Goal: Task Accomplishment & Management: Use online tool/utility

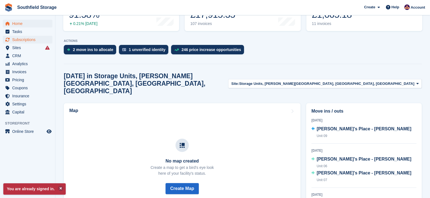
scroll to position [31, 0]
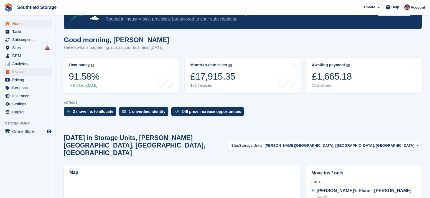
click at [20, 71] on span "Invoices" at bounding box center [28, 72] width 33 height 8
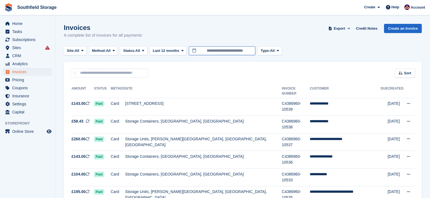
click at [239, 52] on input "**********" at bounding box center [222, 50] width 67 height 9
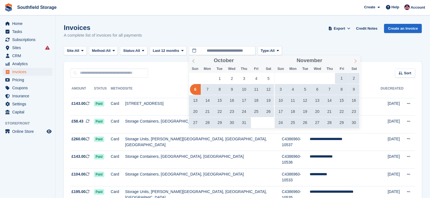
click at [354, 60] on icon at bounding box center [356, 61] width 4 height 4
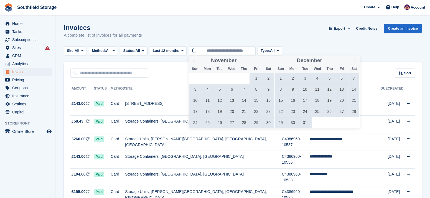
click at [354, 60] on icon at bounding box center [356, 61] width 4 height 4
type input "****"
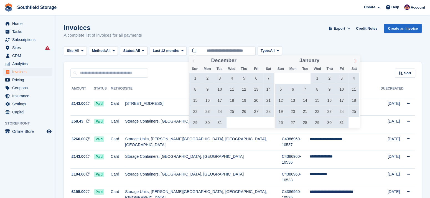
click at [354, 60] on icon at bounding box center [356, 61] width 4 height 4
type input "****"
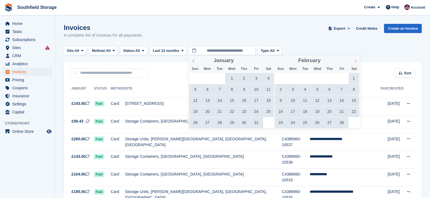
click at [354, 60] on icon at bounding box center [356, 61] width 4 height 4
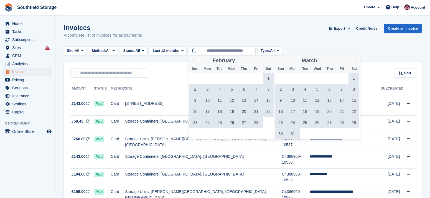
click at [354, 60] on icon at bounding box center [356, 61] width 4 height 4
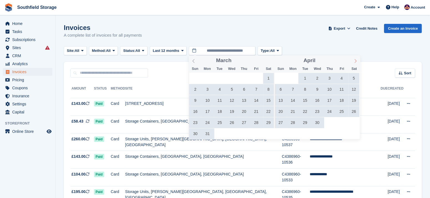
click at [354, 60] on icon at bounding box center [356, 61] width 4 height 4
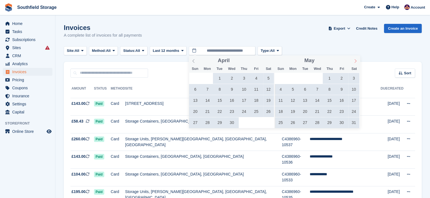
click at [354, 60] on icon at bounding box center [356, 61] width 4 height 4
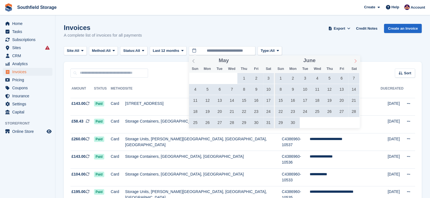
click at [354, 60] on icon at bounding box center [356, 61] width 4 height 4
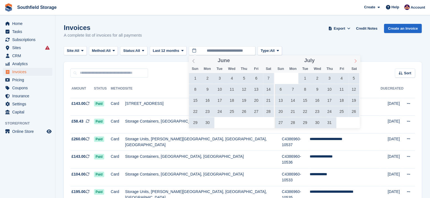
click at [354, 60] on icon at bounding box center [356, 61] width 4 height 4
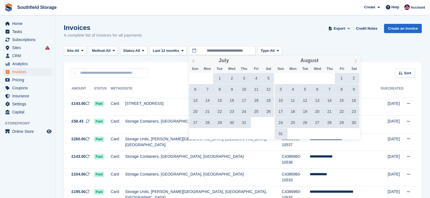
click at [354, 60] on icon at bounding box center [356, 61] width 4 height 4
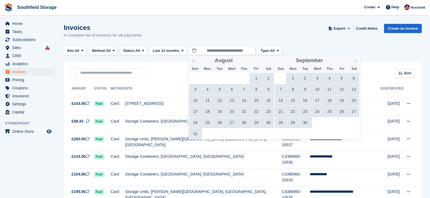
click at [354, 60] on icon at bounding box center [356, 61] width 4 height 4
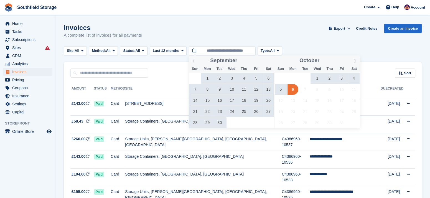
click at [317, 77] on span "1" at bounding box center [317, 78] width 11 height 11
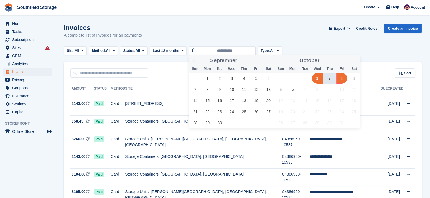
click at [341, 80] on span "3" at bounding box center [341, 78] width 11 height 11
type input "**********"
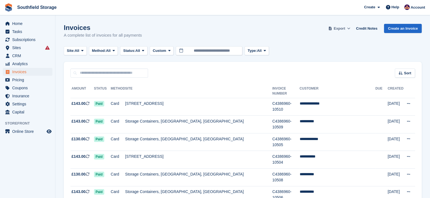
click at [344, 27] on span "Export" at bounding box center [339, 29] width 11 height 6
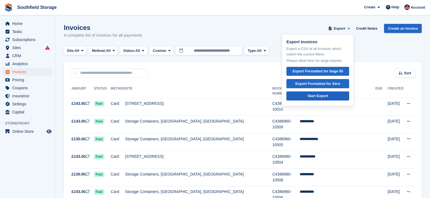
click at [309, 97] on link "Start Export" at bounding box center [317, 96] width 63 height 9
